Goal: Transaction & Acquisition: Purchase product/service

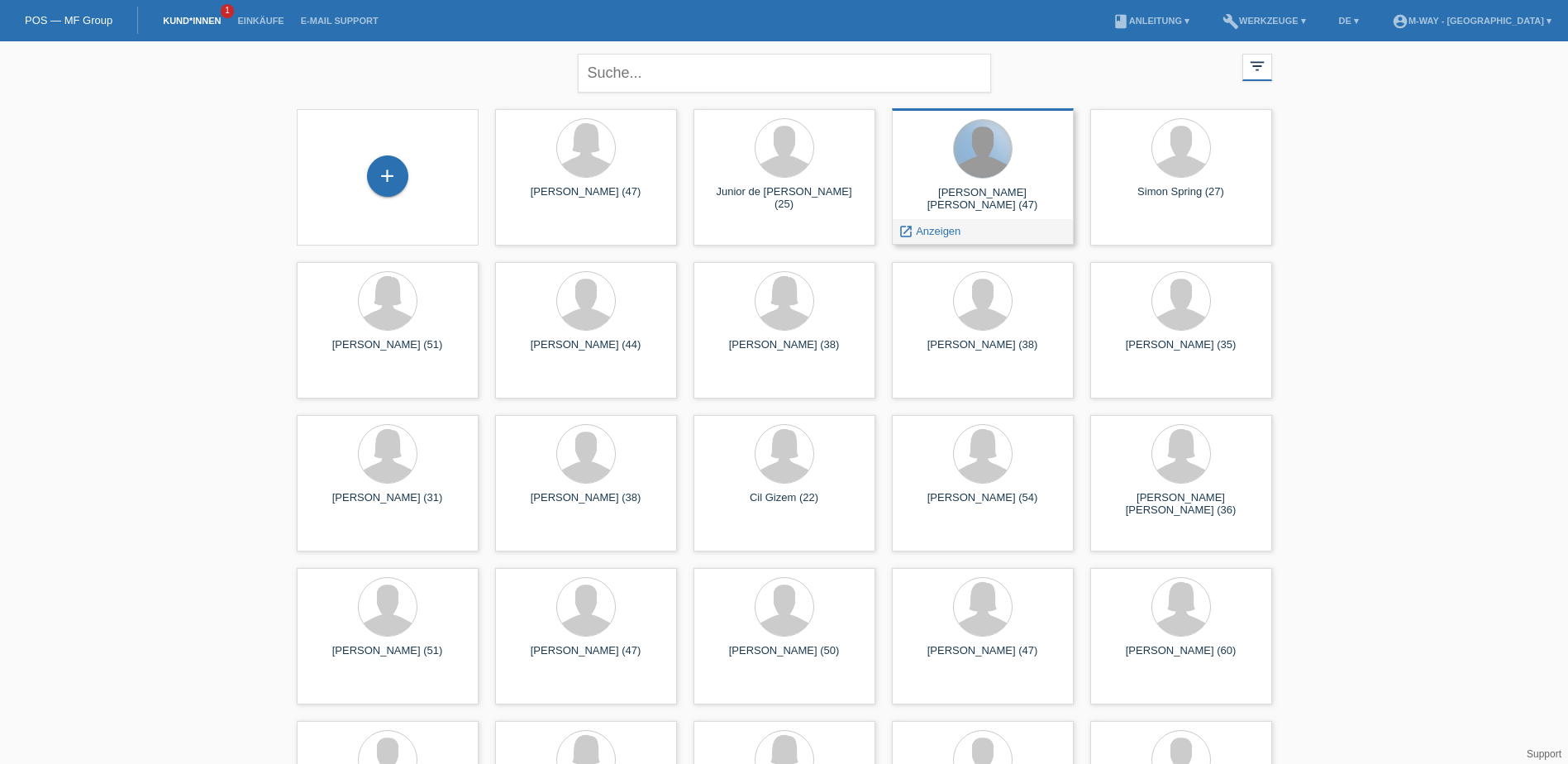
click at [980, 173] on div at bounding box center [983, 149] width 58 height 58
click at [936, 227] on span "Anzeigen" at bounding box center [938, 231] width 45 height 13
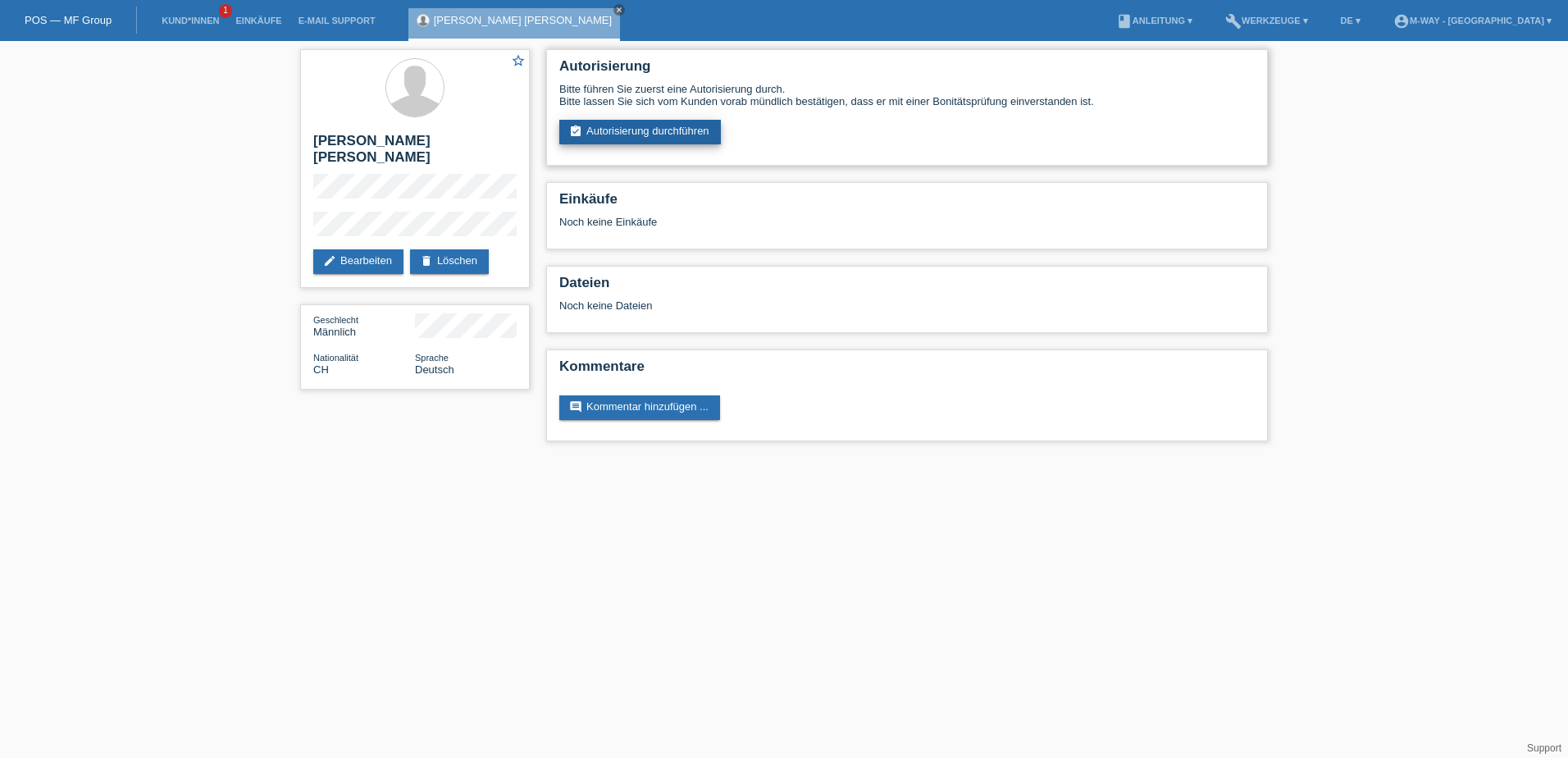
click at [589, 131] on link "assignment_turned_in Autorisierung durchführen" at bounding box center [640, 133] width 162 height 25
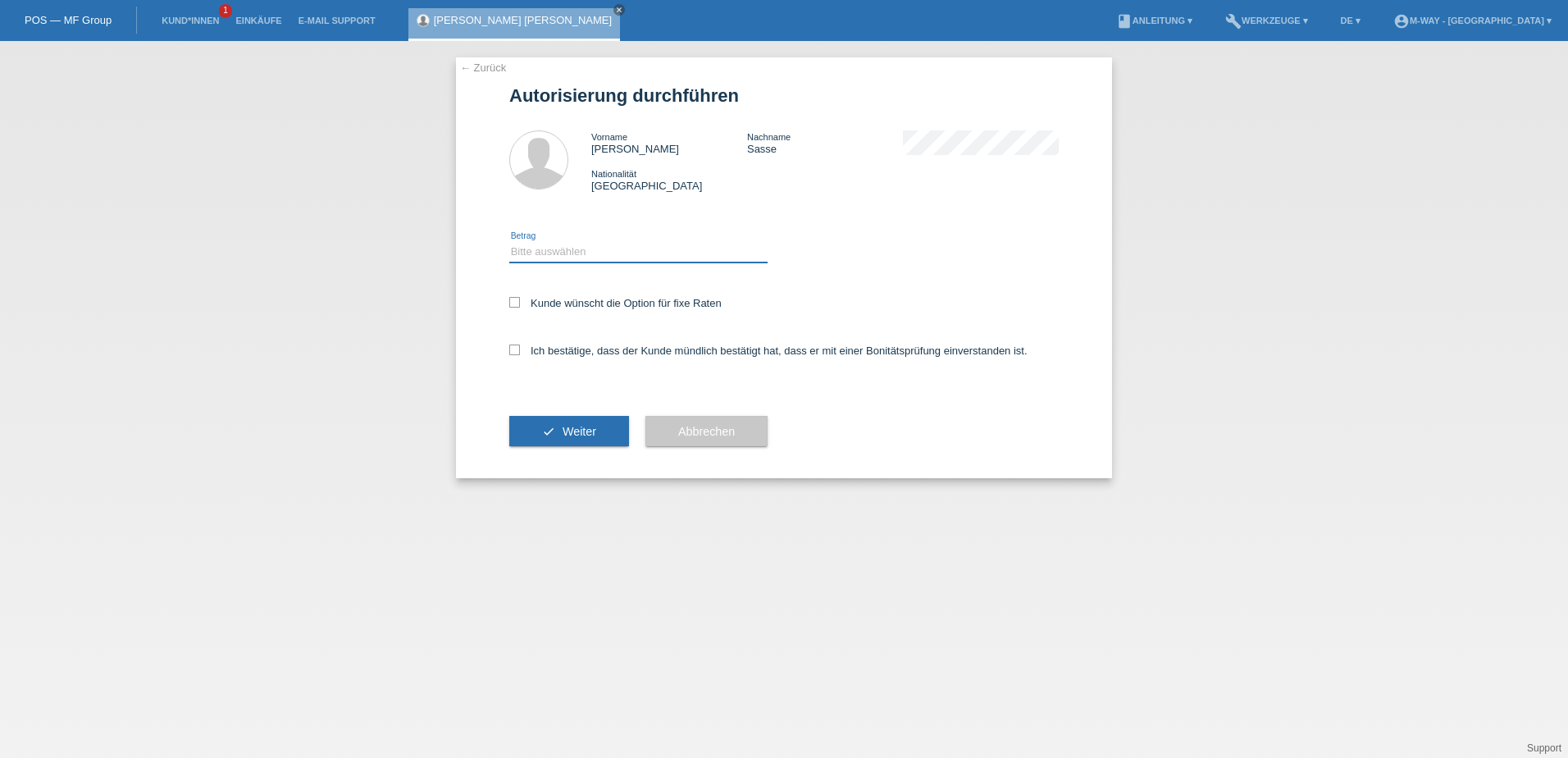
click at [633, 243] on select "Bitte auswählen CHF 1.00 - CHF 499.00 CHF 500.00 - CHF 1'999.00 CHF 2'000.00 - …" at bounding box center [638, 252] width 259 height 19
select select "3"
click at [510, 242] on select "Bitte auswählen CHF 1.00 - CHF 499.00 CHF 500.00 - CHF 1'999.00 CHF 2'000.00 - …" at bounding box center [638, 252] width 259 height 19
click at [585, 345] on label "Ich bestätige, dass der Kunde mündlich bestätigt hat, dass er mit einer Bonität…" at bounding box center [768, 350] width 518 height 13
click at [520, 345] on input "Ich bestätige, dass der Kunde mündlich bestätigt hat, dass er mit einer Bonität…" at bounding box center [514, 349] width 11 height 11
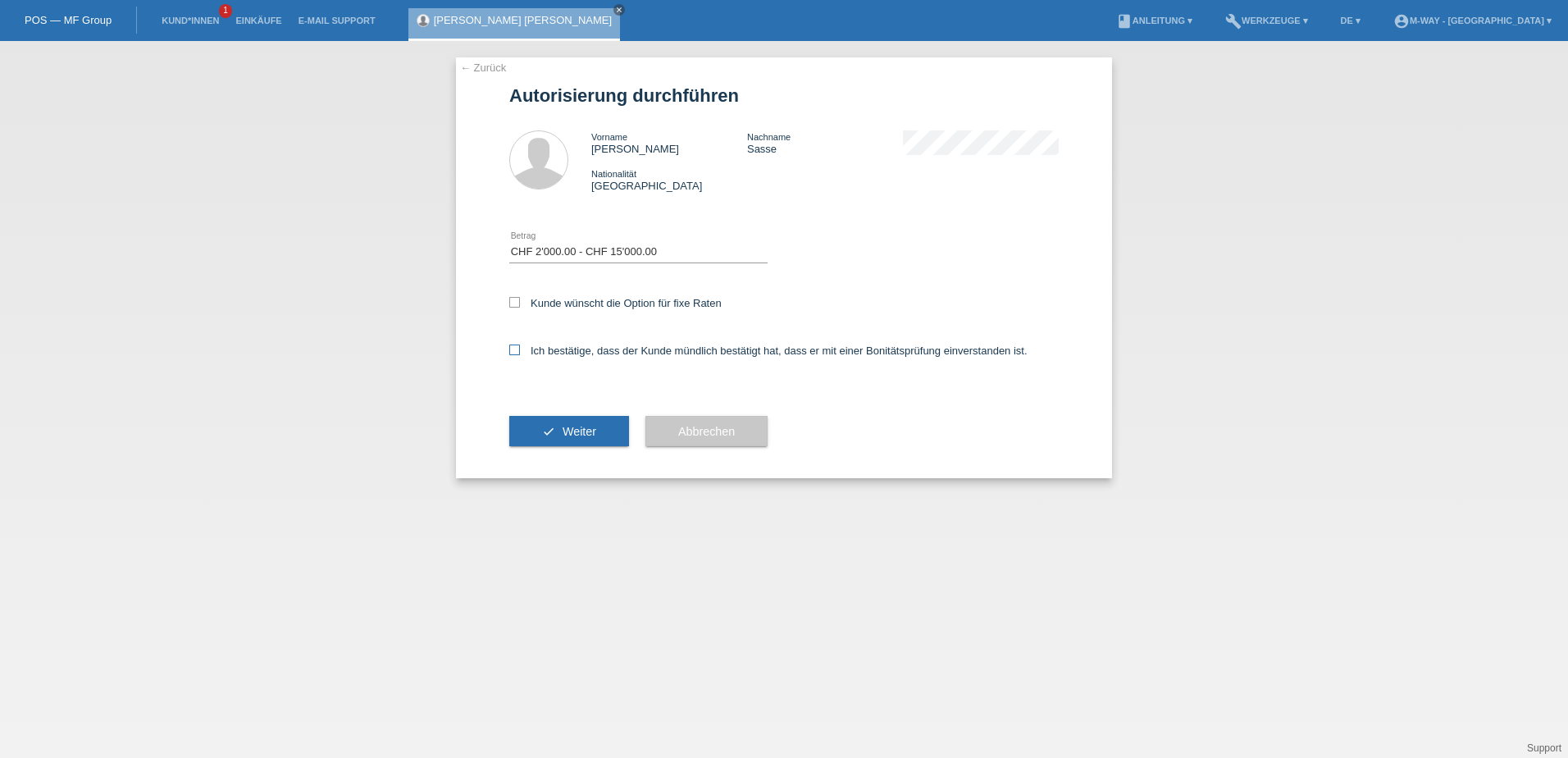
checkbox input "true"
click at [585, 302] on label "Kunde wünscht die Option für fixe Raten" at bounding box center [615, 303] width 212 height 13
click at [520, 302] on input "Kunde wünscht die Option für fixe Raten" at bounding box center [514, 302] width 11 height 11
checkbox input "true"
click at [592, 438] on span "Weiter" at bounding box center [579, 432] width 34 height 13
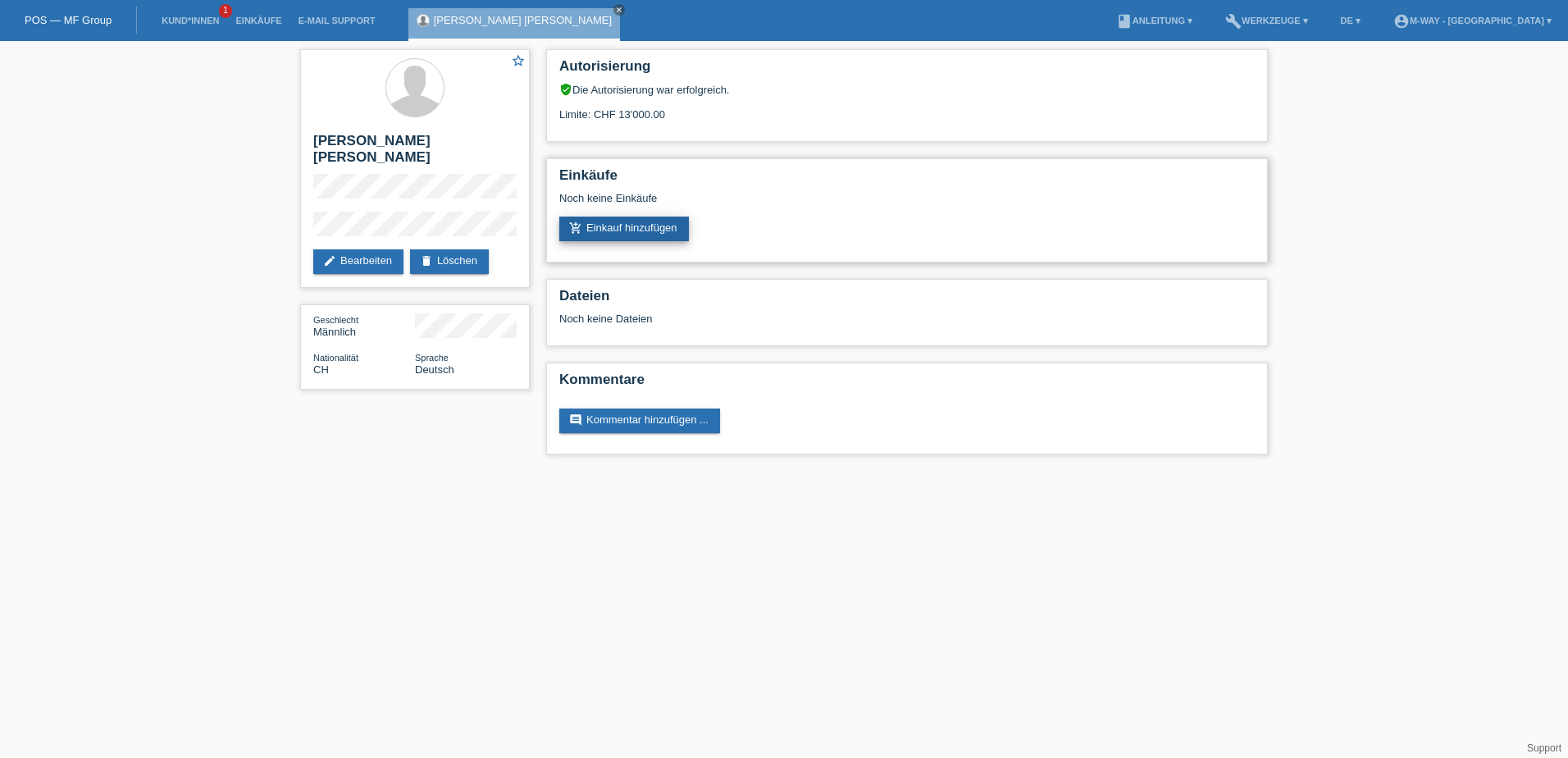
click at [675, 240] on link "add_shopping_cart Einkauf hinzufügen" at bounding box center [624, 229] width 130 height 25
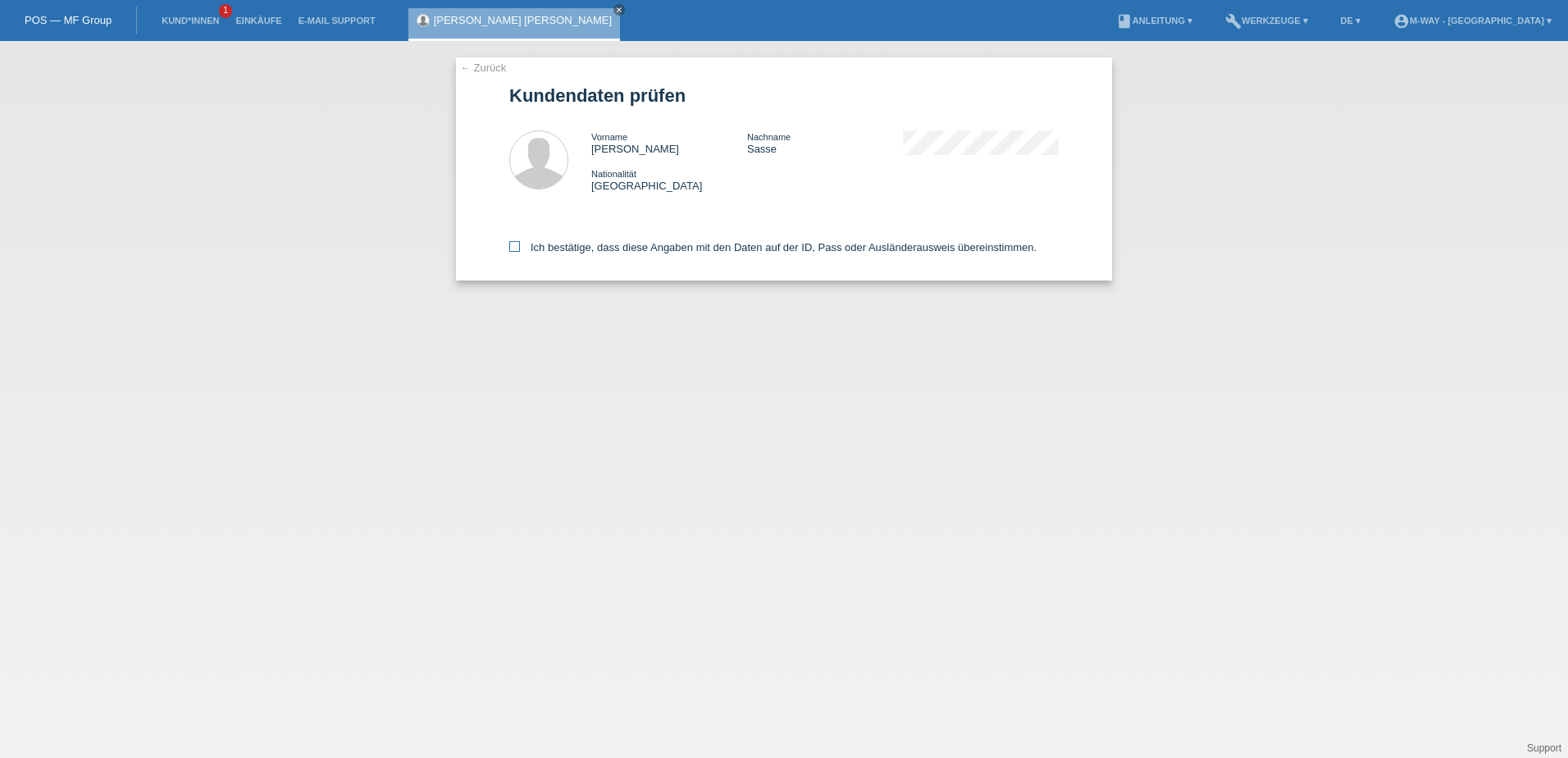
click at [518, 249] on icon at bounding box center [514, 246] width 11 height 11
click at [518, 249] on input "Ich bestätige, dass diese Angaben mit den Daten auf der ID, Pass oder Ausländer…" at bounding box center [514, 246] width 11 height 11
checkbox input "true"
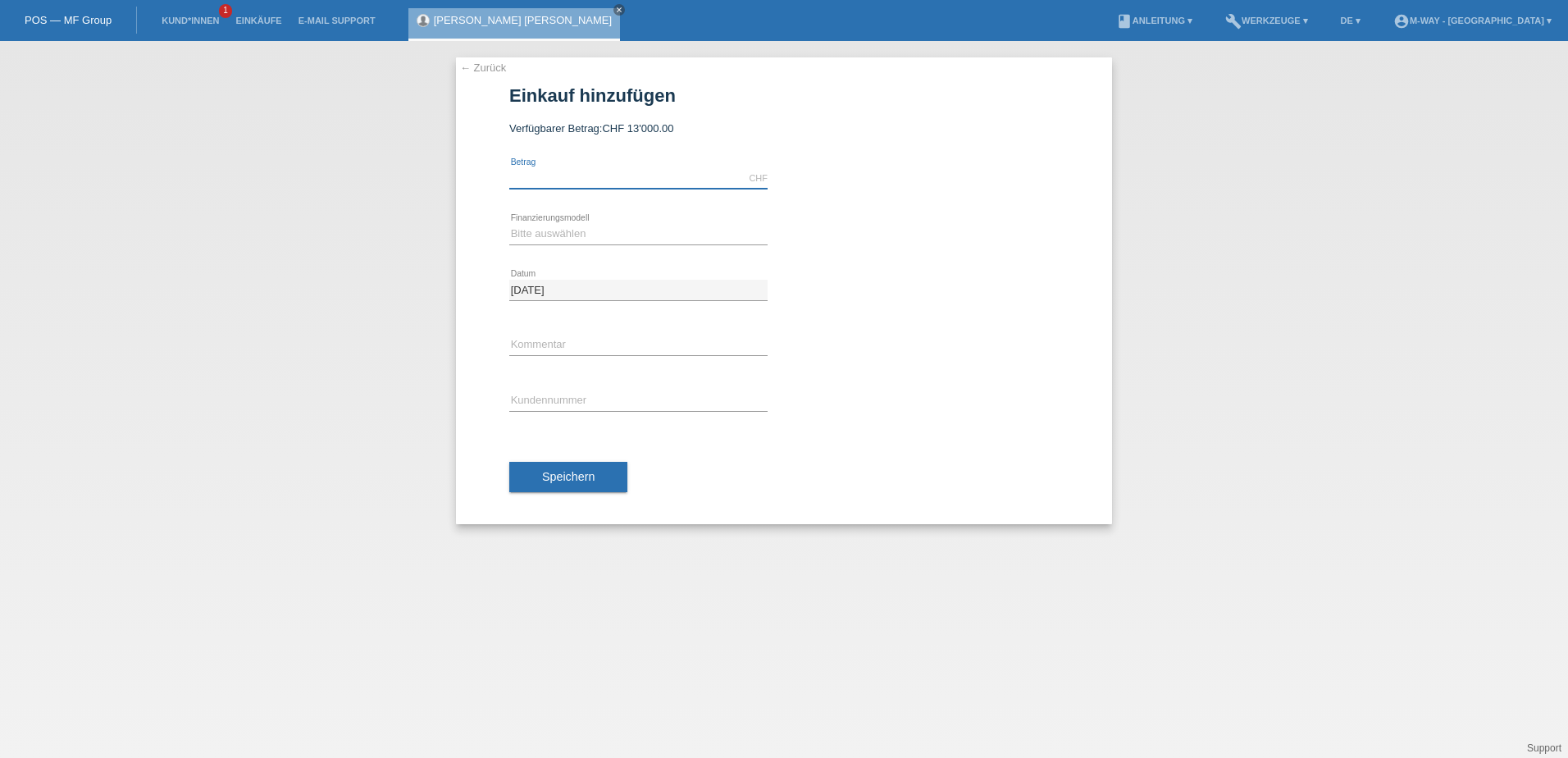
click at [560, 176] on input "text" at bounding box center [638, 178] width 259 height 20
type input "4159.15"
click at [567, 235] on select "Bitte auswählen Fixe Raten Kauf auf Rechnung mit Teilzahlungsoption" at bounding box center [638, 234] width 259 height 19
select select "104"
click at [510, 224] on select "Bitte auswählen Fixe Raten Kauf auf Rechnung mit Teilzahlungsoption" at bounding box center [638, 234] width 259 height 19
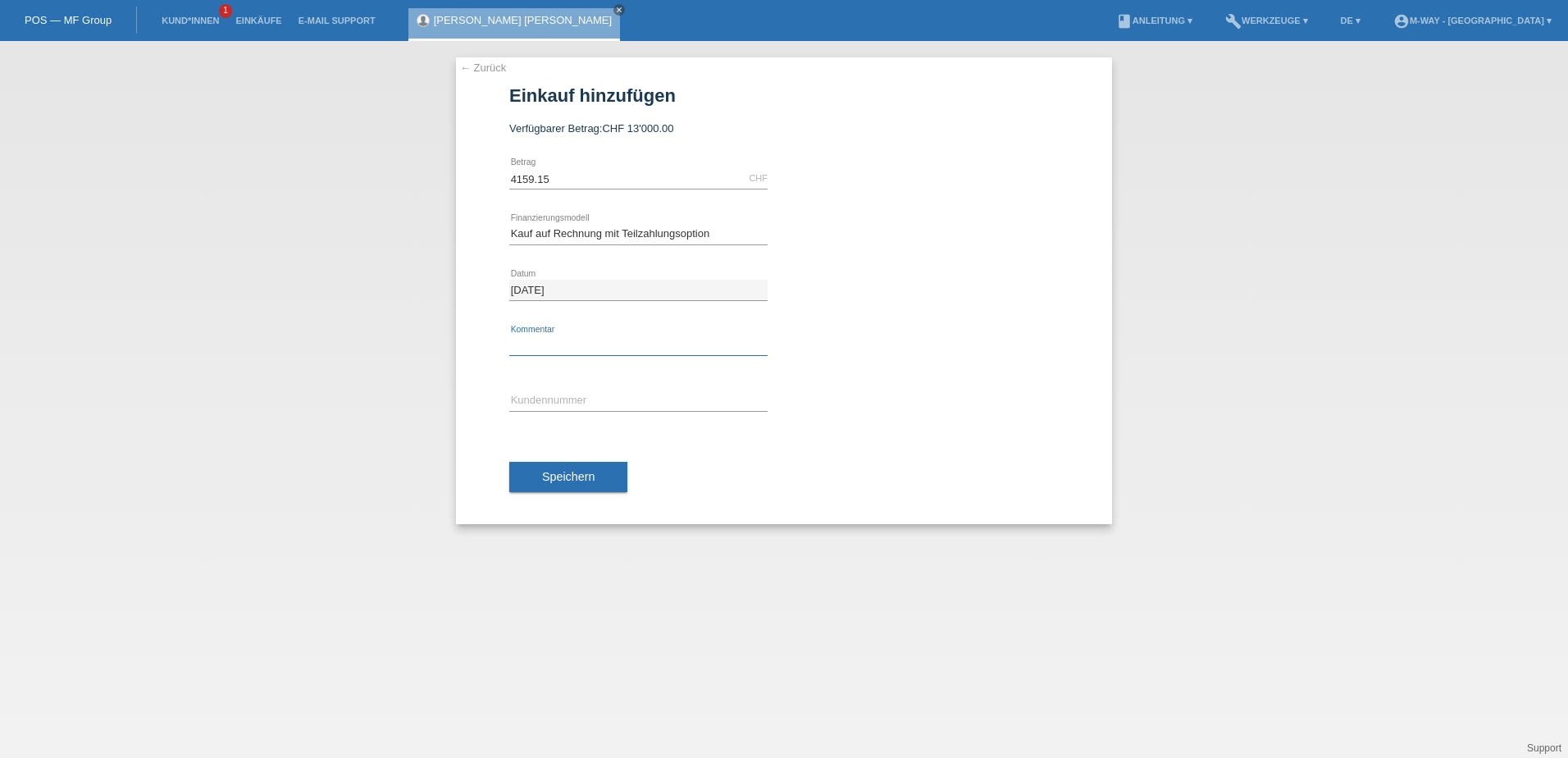
click at [560, 354] on input "text" at bounding box center [638, 345] width 259 height 20
click at [557, 407] on input "text" at bounding box center [638, 401] width 259 height 20
type input "k085912"
click at [514, 395] on input "k085912" at bounding box center [638, 401] width 259 height 20
type input "K085912"
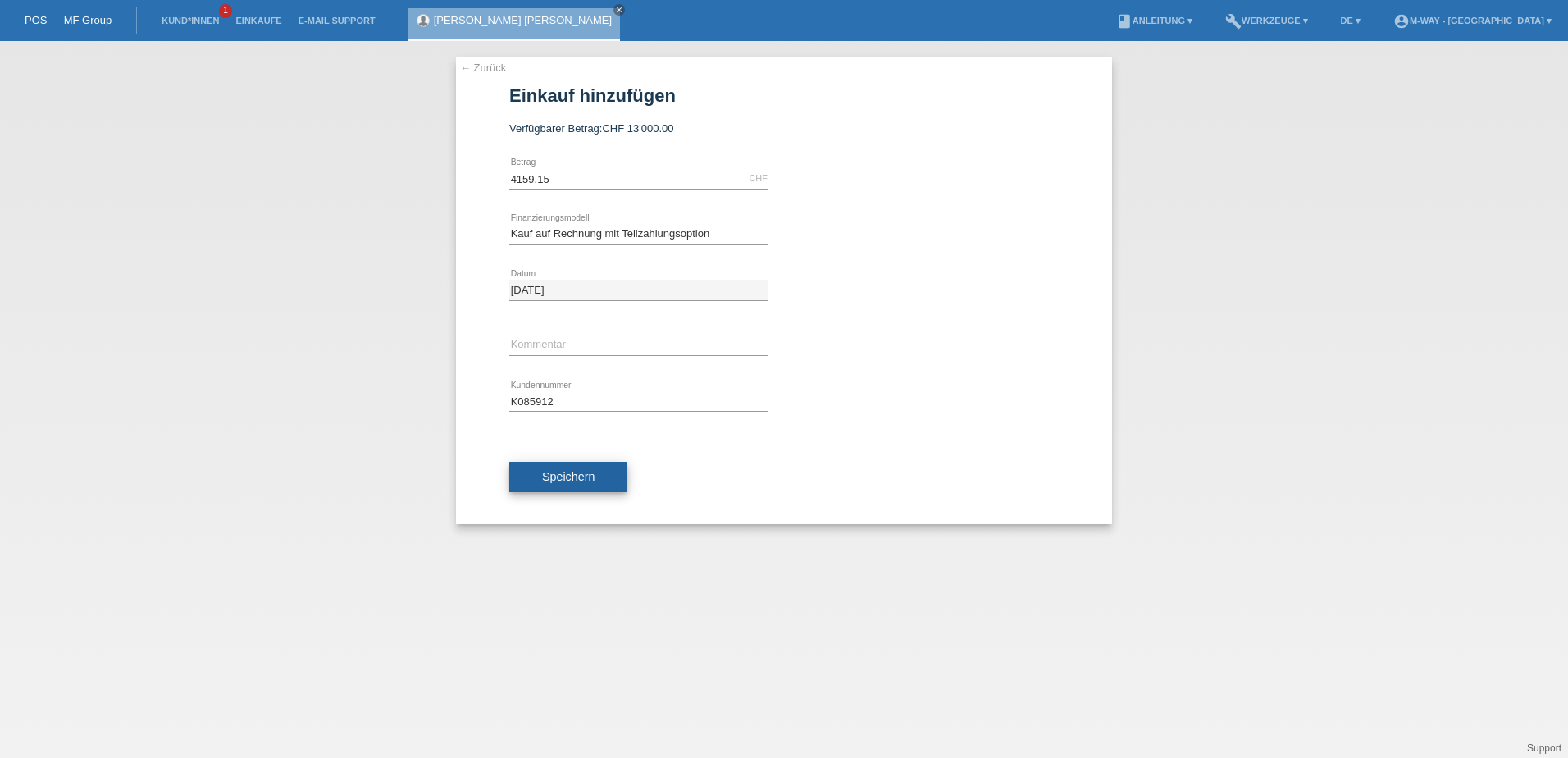
click at [535, 476] on button "Speichern" at bounding box center [568, 477] width 118 height 31
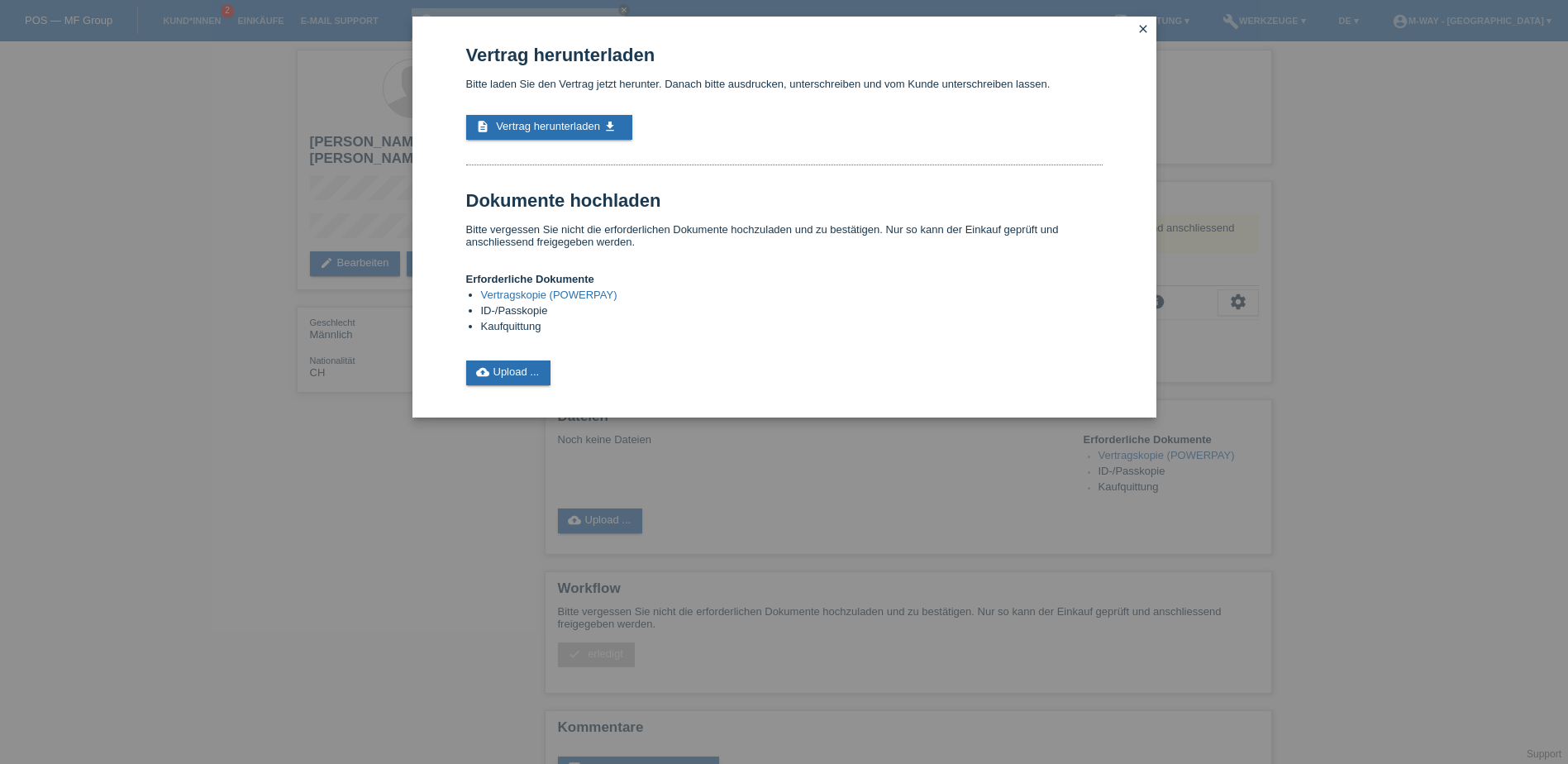
click at [1142, 26] on icon "close" at bounding box center [1144, 29] width 14 height 14
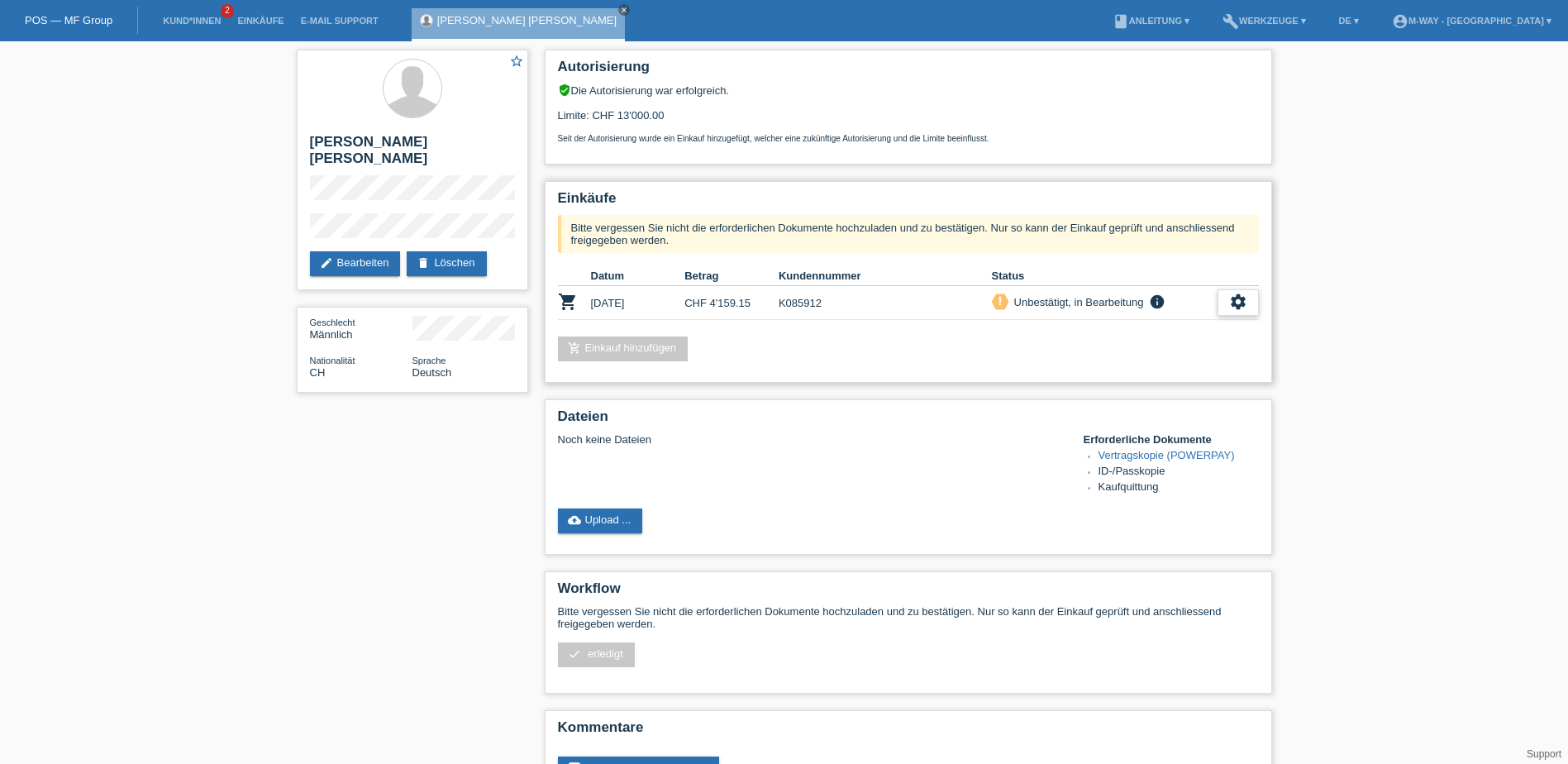
click at [1242, 303] on icon "settings" at bounding box center [1238, 302] width 18 height 18
click at [1107, 401] on span "Kunde ist vom Kauf zurückgetreten..." at bounding box center [1162, 402] width 181 height 19
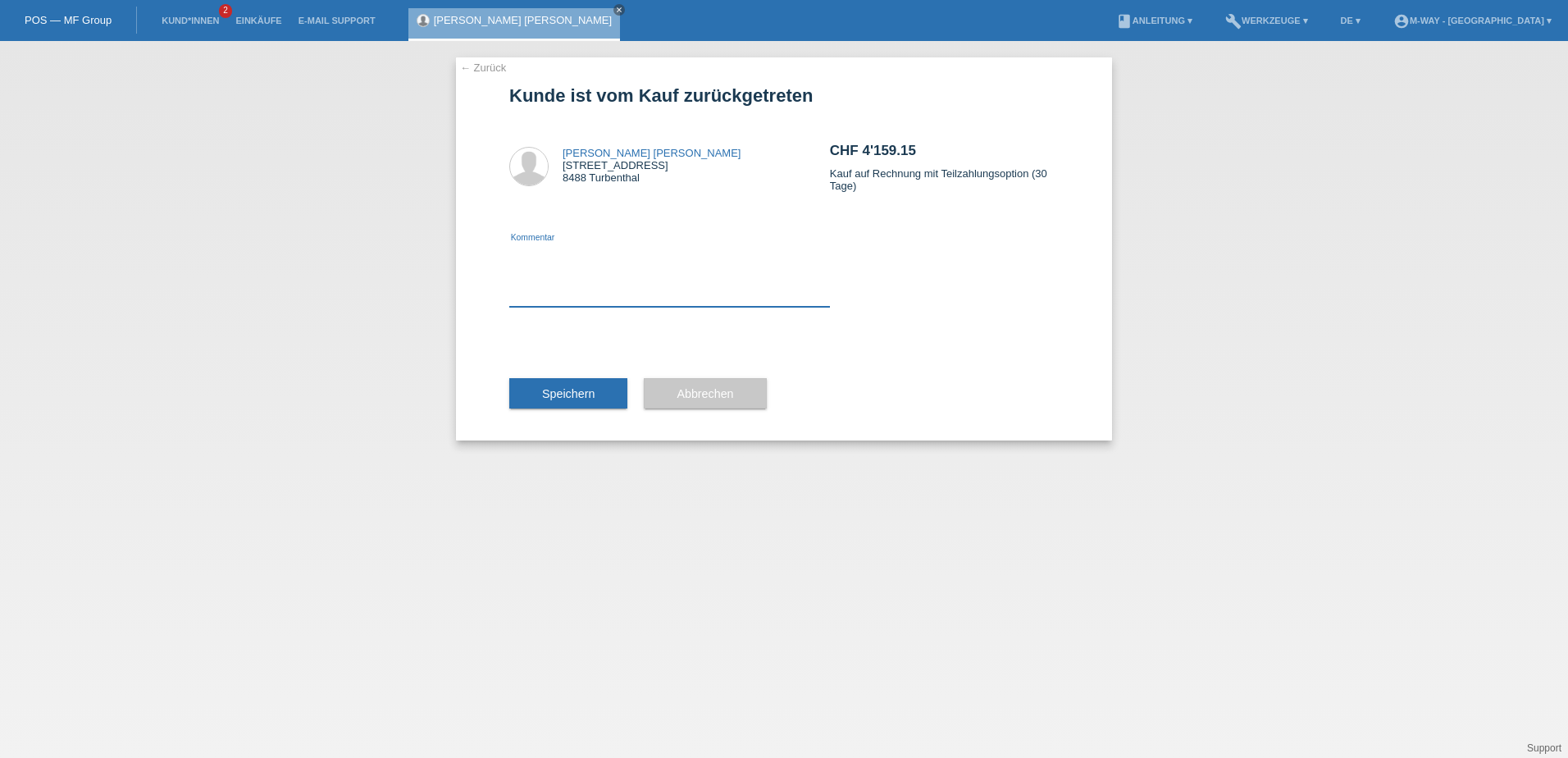
click at [670, 304] on textarea at bounding box center [669, 275] width 320 height 63
click at [671, 298] on textarea at bounding box center [669, 275] width 320 height 63
type textarea "dok?"
click at [597, 401] on button "Speichern" at bounding box center [568, 393] width 118 height 31
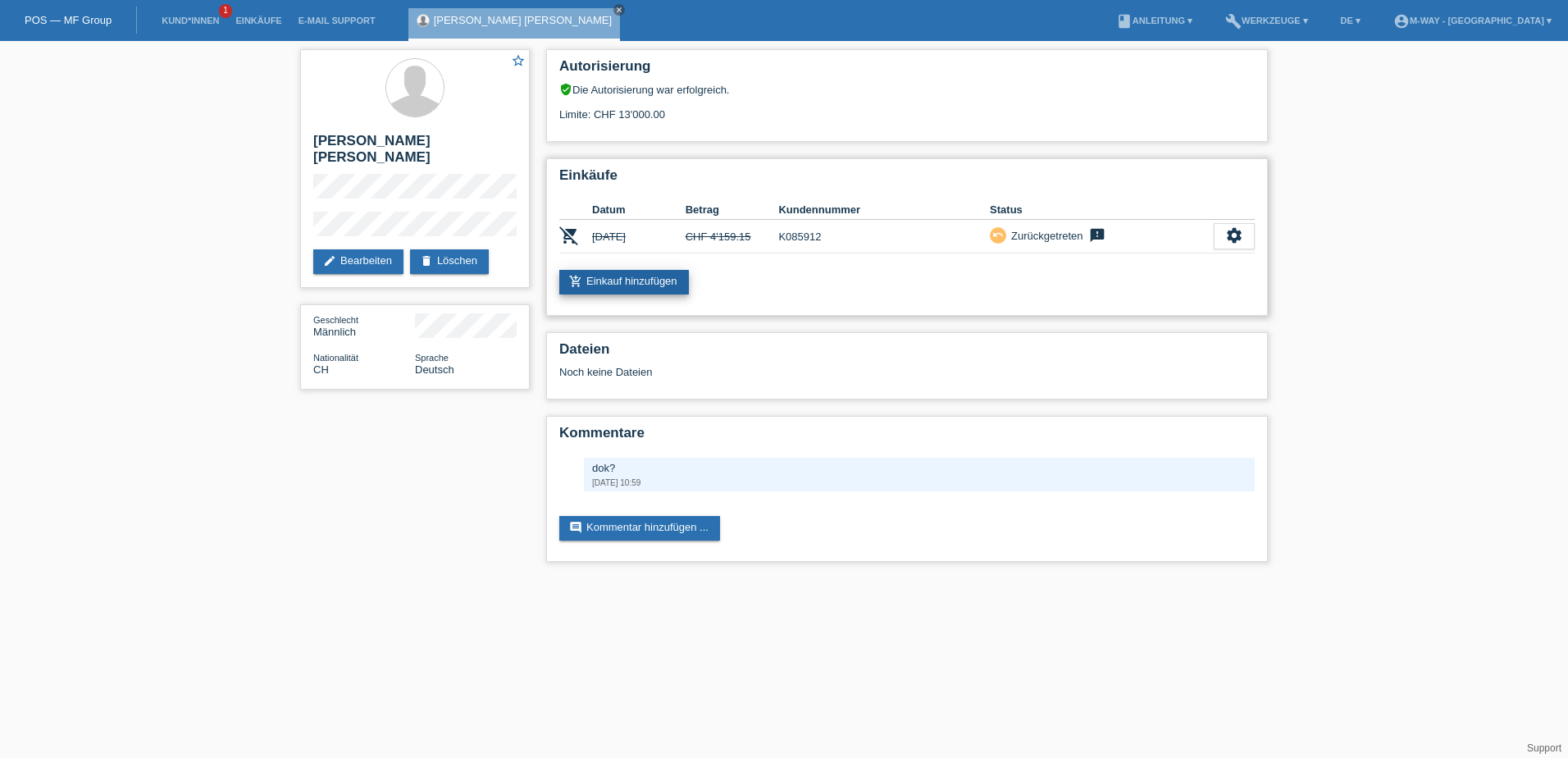
click at [651, 285] on link "add_shopping_cart Einkauf hinzufügen" at bounding box center [624, 283] width 130 height 25
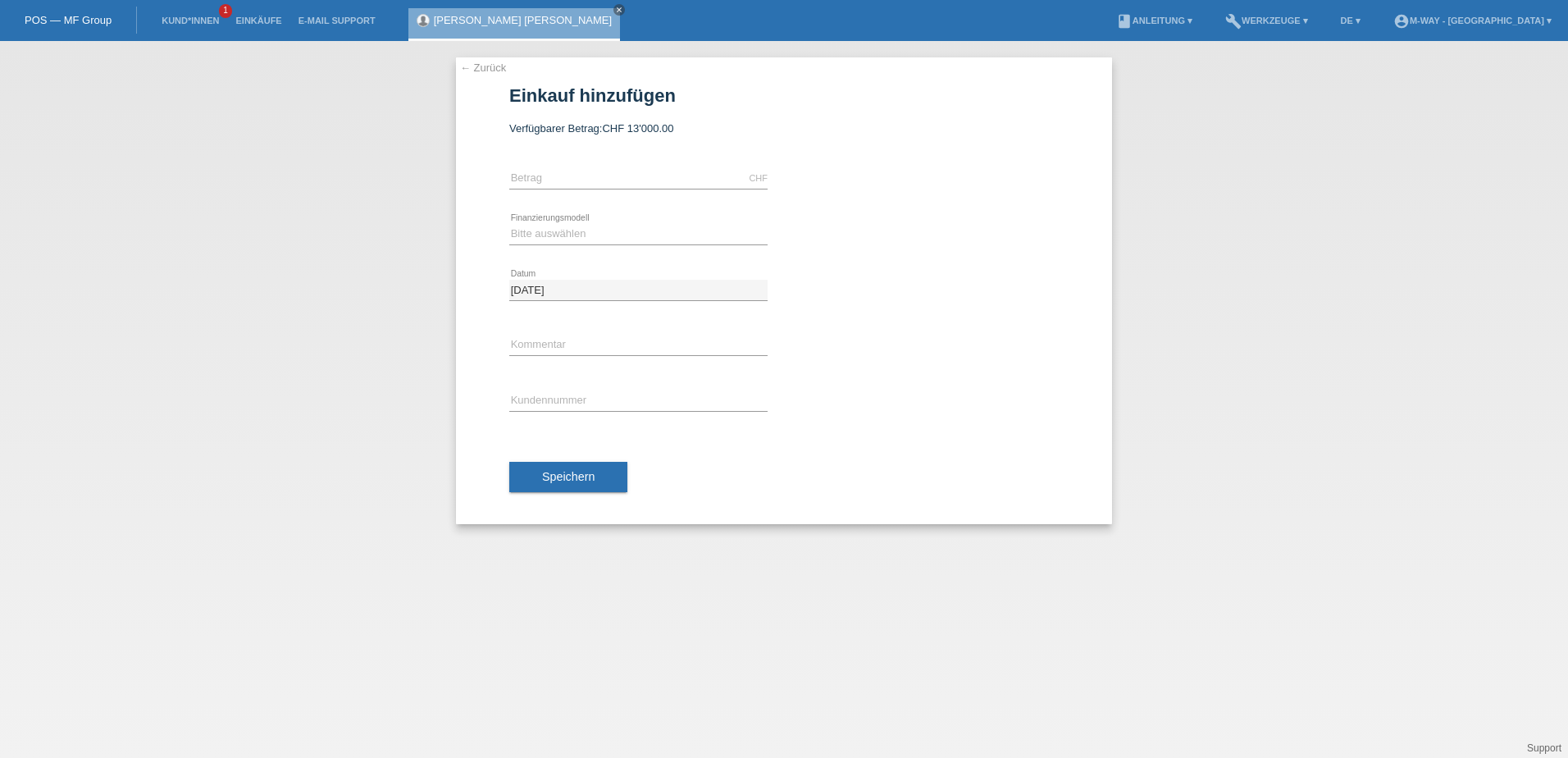
click at [569, 164] on div "CHF error Betrag" at bounding box center [638, 179] width 259 height 56
click at [569, 184] on input "text" at bounding box center [638, 178] width 259 height 20
type input "4159.15"
click at [551, 242] on select "Bitte auswählen Fixe Raten Kauf auf Rechnung mit Teilzahlungsoption" at bounding box center [638, 234] width 259 height 19
select select "77"
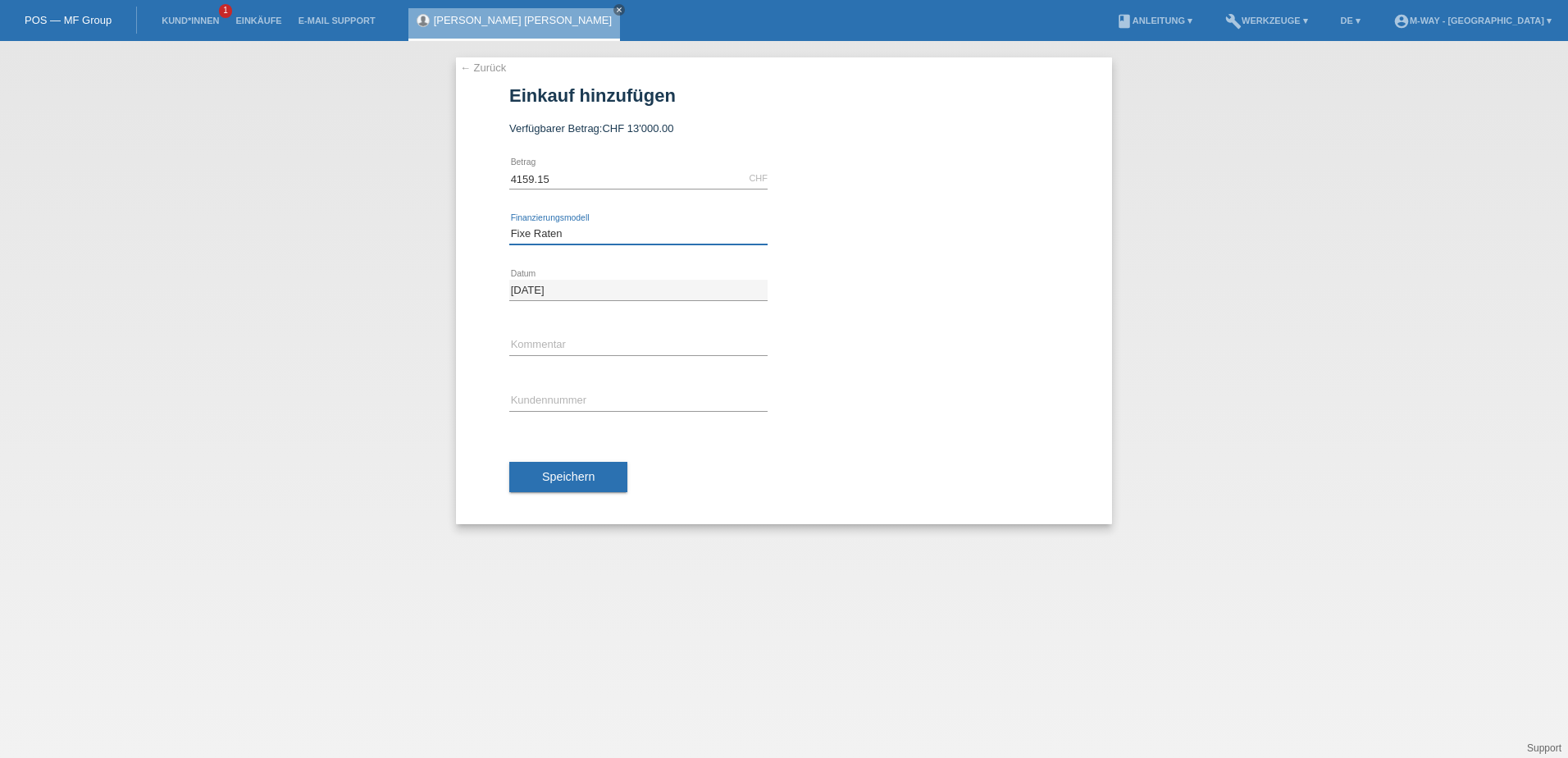
click at [510, 224] on select "Bitte auswählen Fixe Raten Kauf auf Rechnung mit Teilzahlungsoption" at bounding box center [638, 234] width 259 height 19
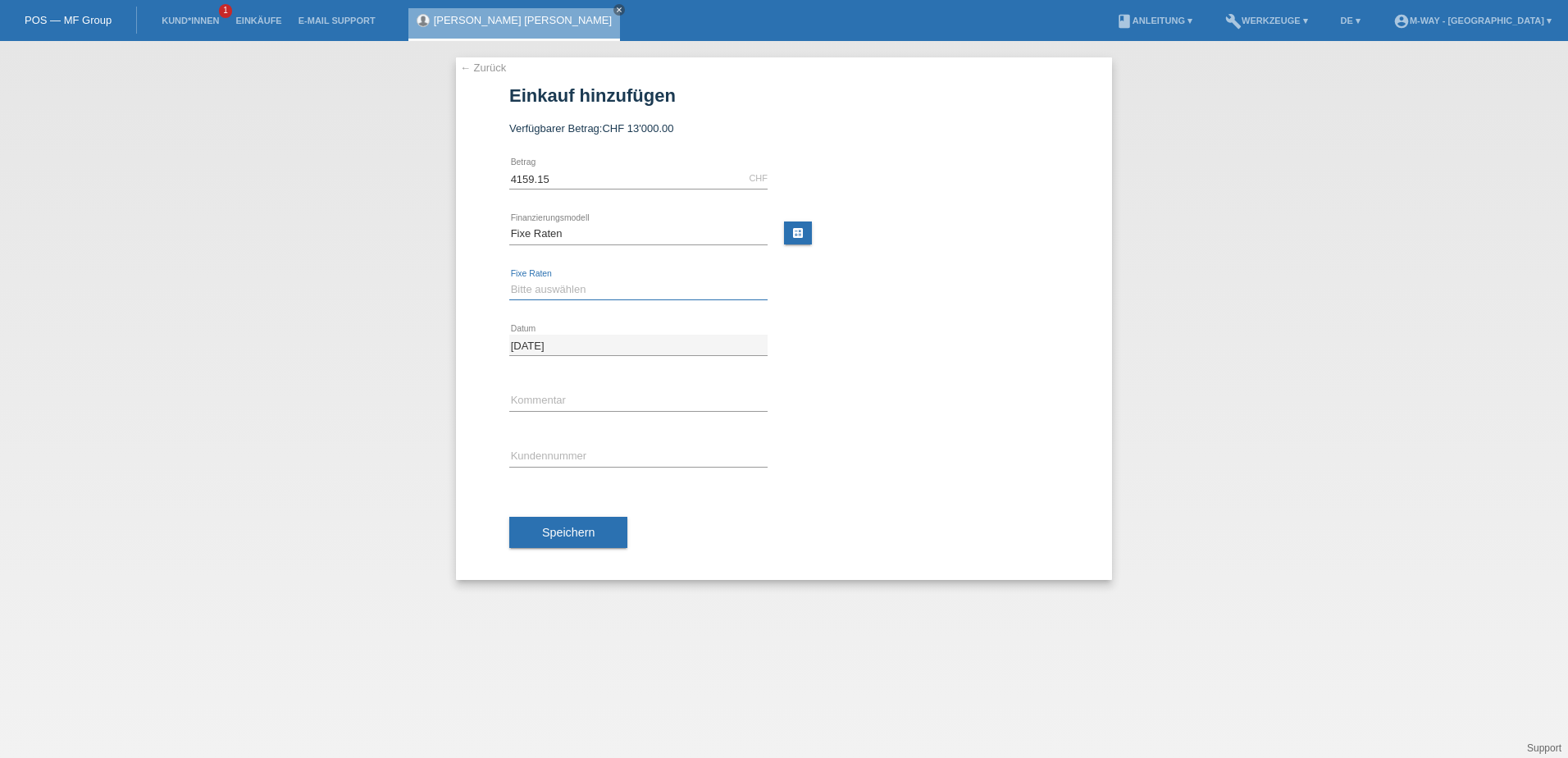
click at [551, 284] on select "Bitte auswählen 4 Raten 5 Raten 6 Raten 7 Raten 8 Raten 9 Raten 10 Raten 11 Rat…" at bounding box center [638, 290] width 259 height 19
select select "202"
click at [510, 280] on select "Bitte auswählen 4 Raten 5 Raten 6 Raten 7 Raten 8 Raten 9 Raten 10 Raten 11 Rat…" at bounding box center [638, 290] width 259 height 19
click at [557, 452] on input "text" at bounding box center [638, 456] width 259 height 20
type input "K085912"
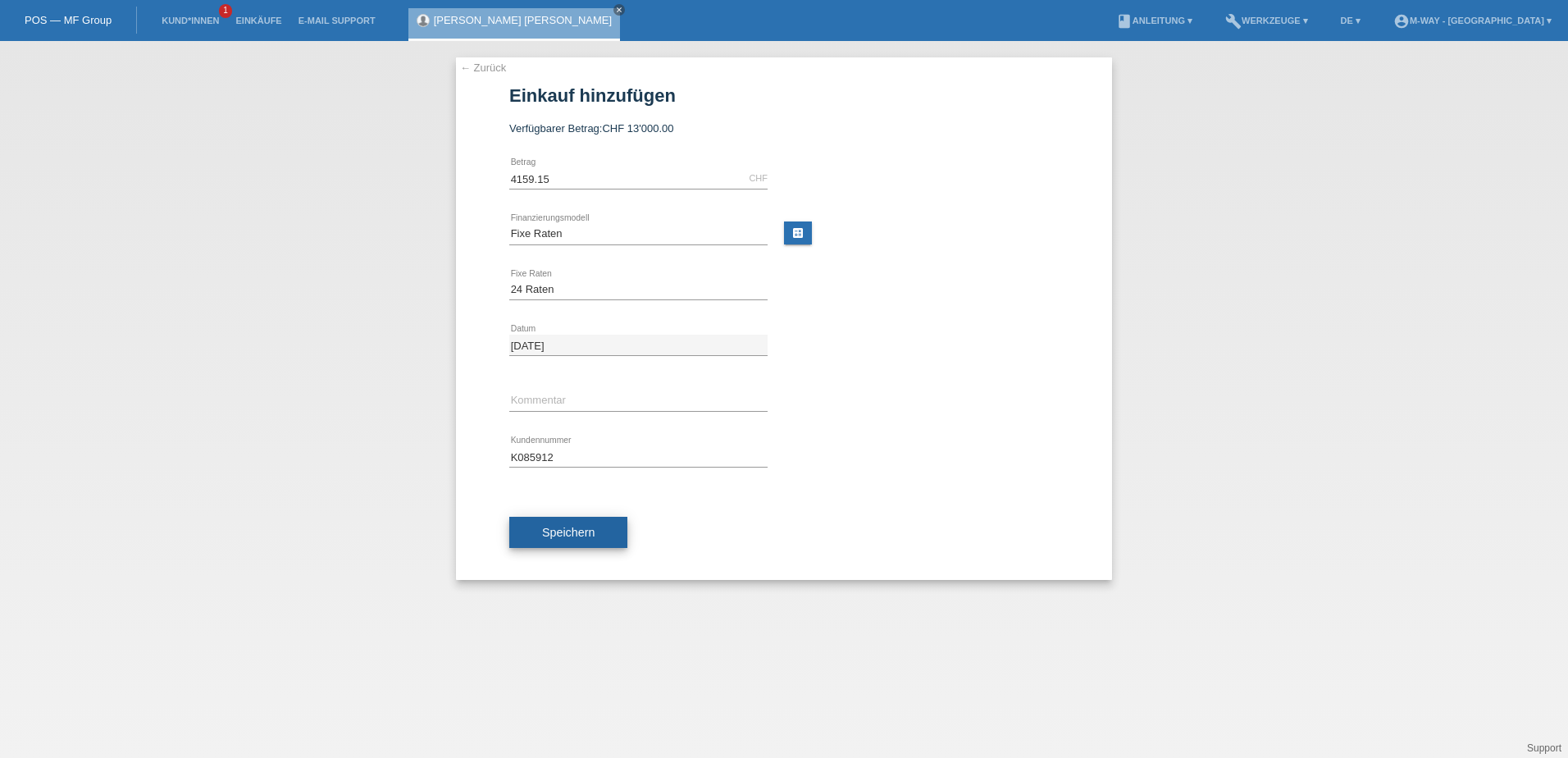
click at [567, 541] on button "Speichern" at bounding box center [568, 532] width 118 height 31
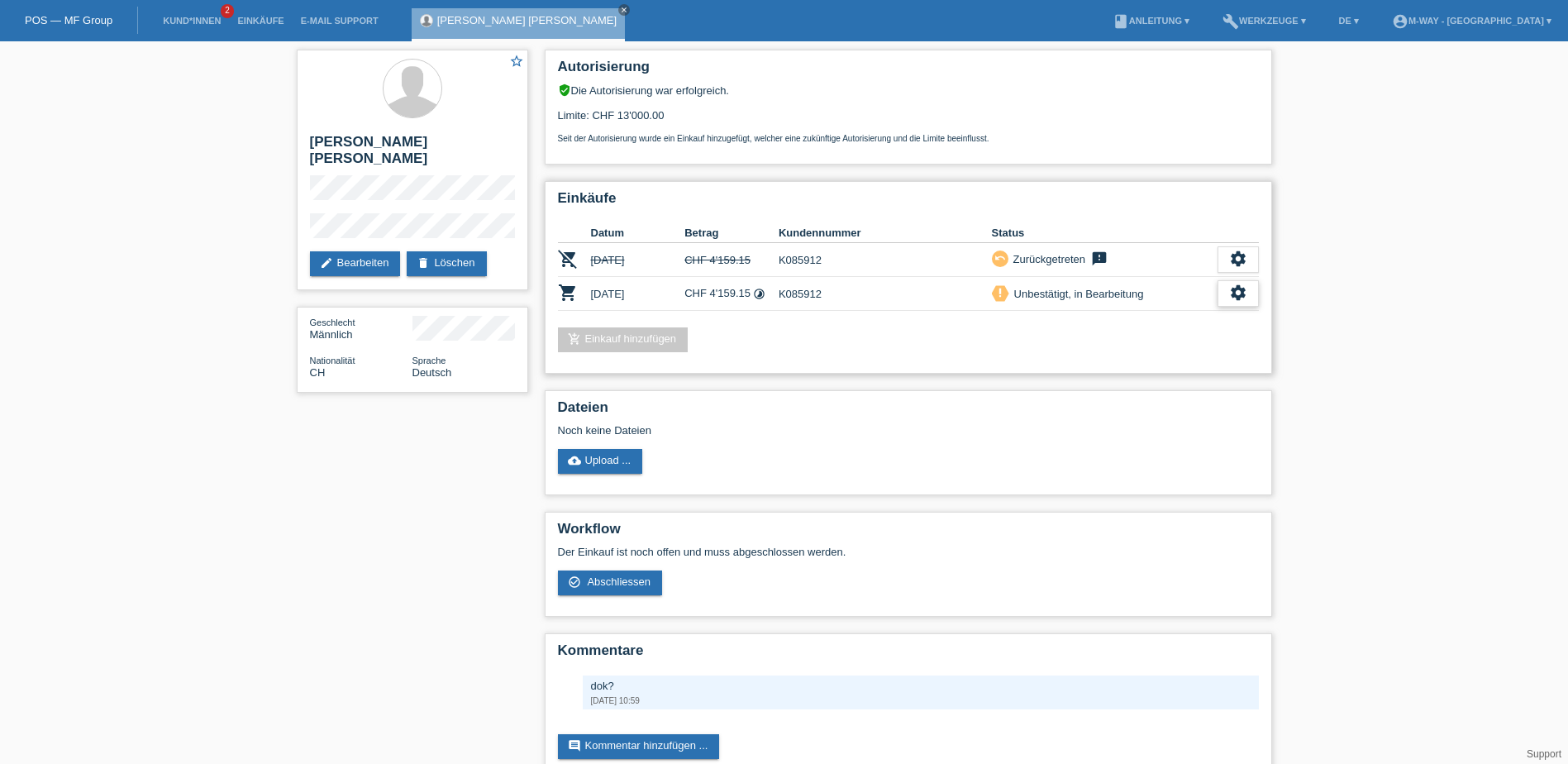
click at [1247, 286] on div "settings" at bounding box center [1238, 293] width 42 height 26
click at [1126, 369] on span "Abschliessen" at bounding box center [1106, 368] width 69 height 19
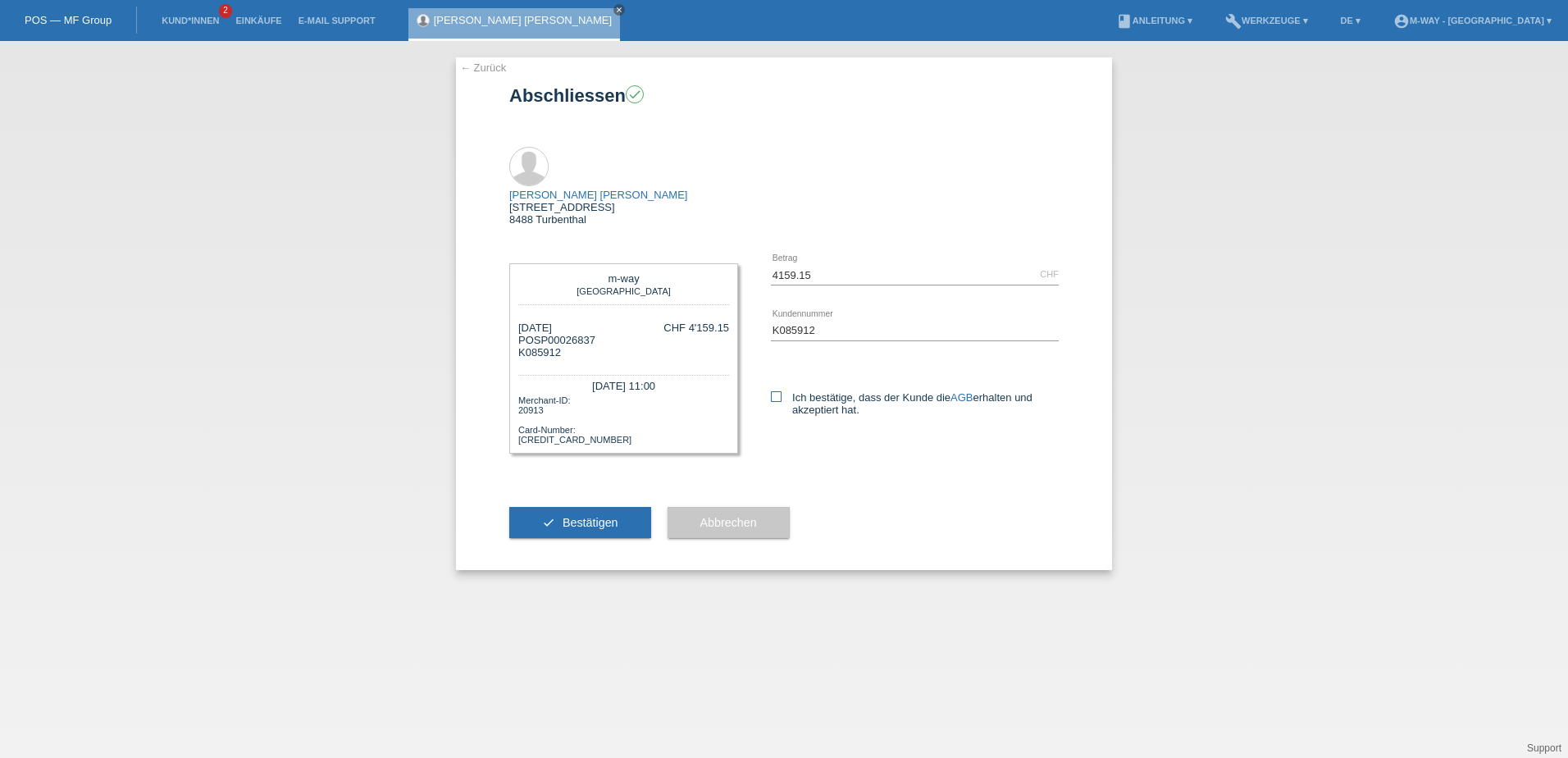
click at [777, 392] on icon at bounding box center [776, 396] width 11 height 11
click at [777, 392] on input "Ich bestätige, dass der Kunde die AGB erhalten und akzeptiert hat." at bounding box center [776, 396] width 11 height 11
checkbox input "true"
click at [576, 516] on span "Bestätigen" at bounding box center [590, 522] width 56 height 13
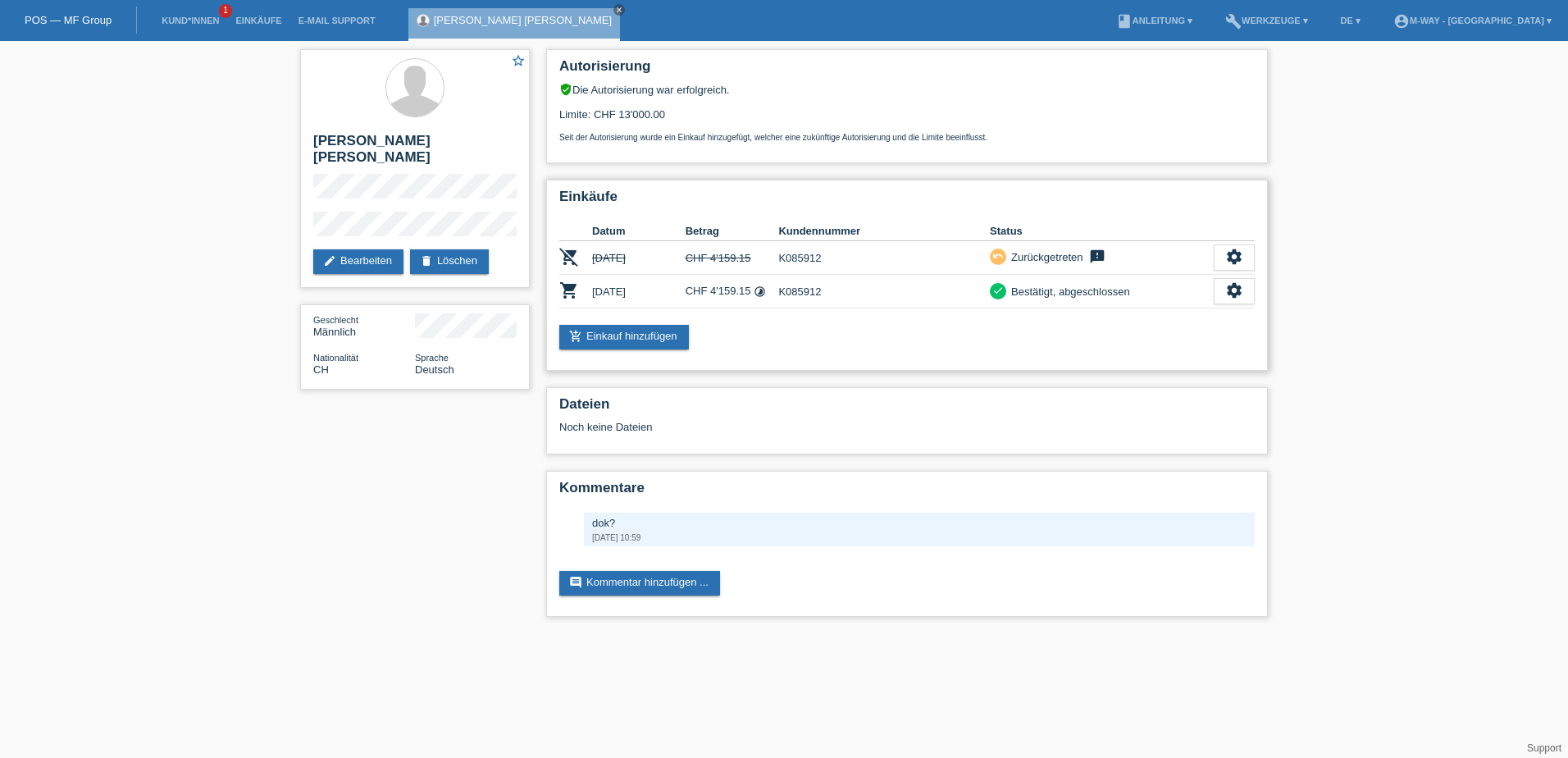
drag, startPoint x: 1223, startPoint y: 287, endPoint x: 1204, endPoint y: 290, distance: 19.2
click at [1223, 287] on div "settings" at bounding box center [1233, 291] width 41 height 26
click at [1173, 362] on span "Quittung herunterladen" at bounding box center [1173, 366] width 114 height 19
click at [1233, 284] on icon "settings" at bounding box center [1233, 291] width 18 height 18
click at [1161, 341] on span "AGB herunterladen" at bounding box center [1164, 341] width 96 height 19
